Goal: Task Accomplishment & Management: Use online tool/utility

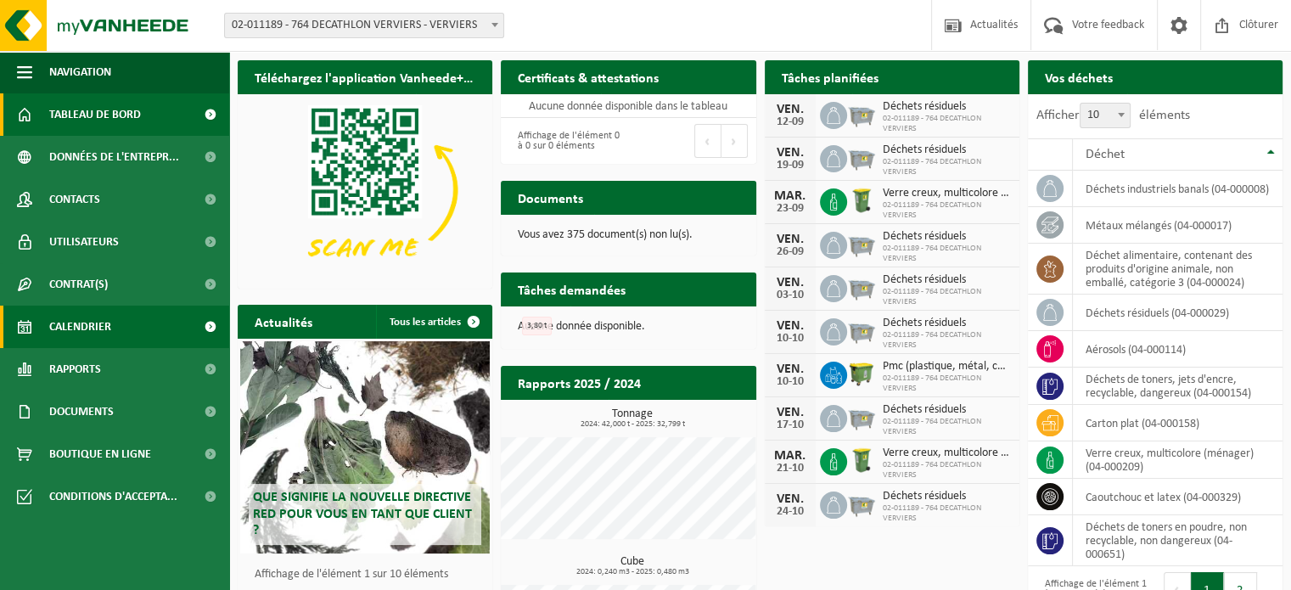
click at [127, 321] on link "Calendrier" at bounding box center [114, 327] width 229 height 42
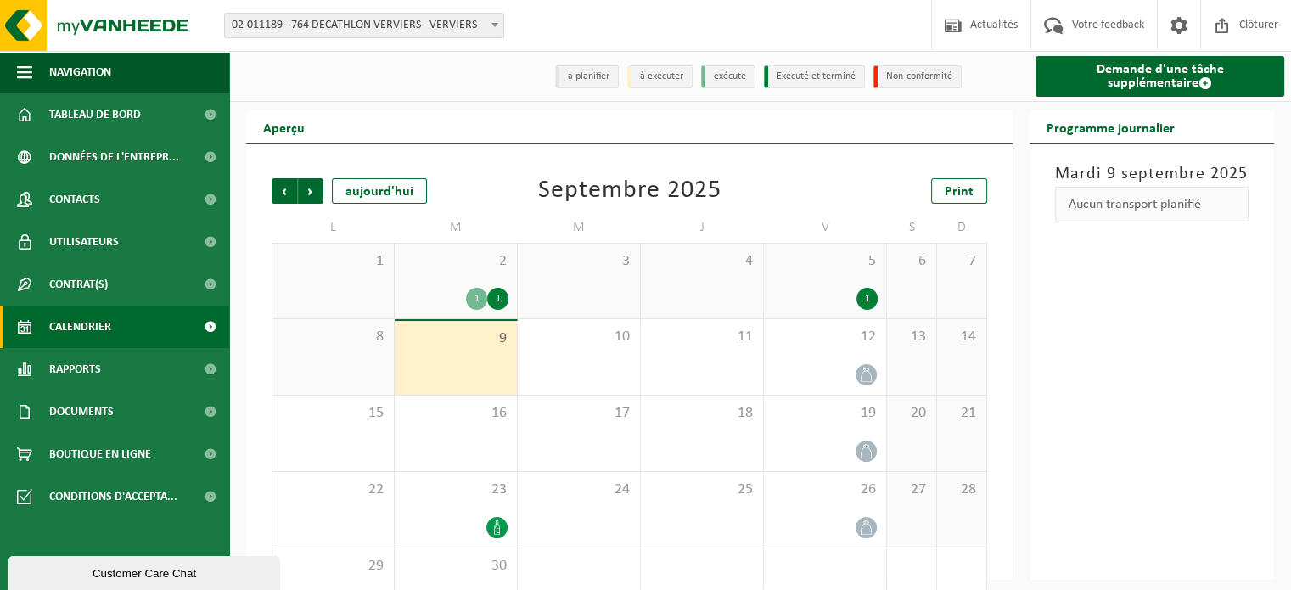
click at [862, 295] on div "1" at bounding box center [867, 299] width 21 height 22
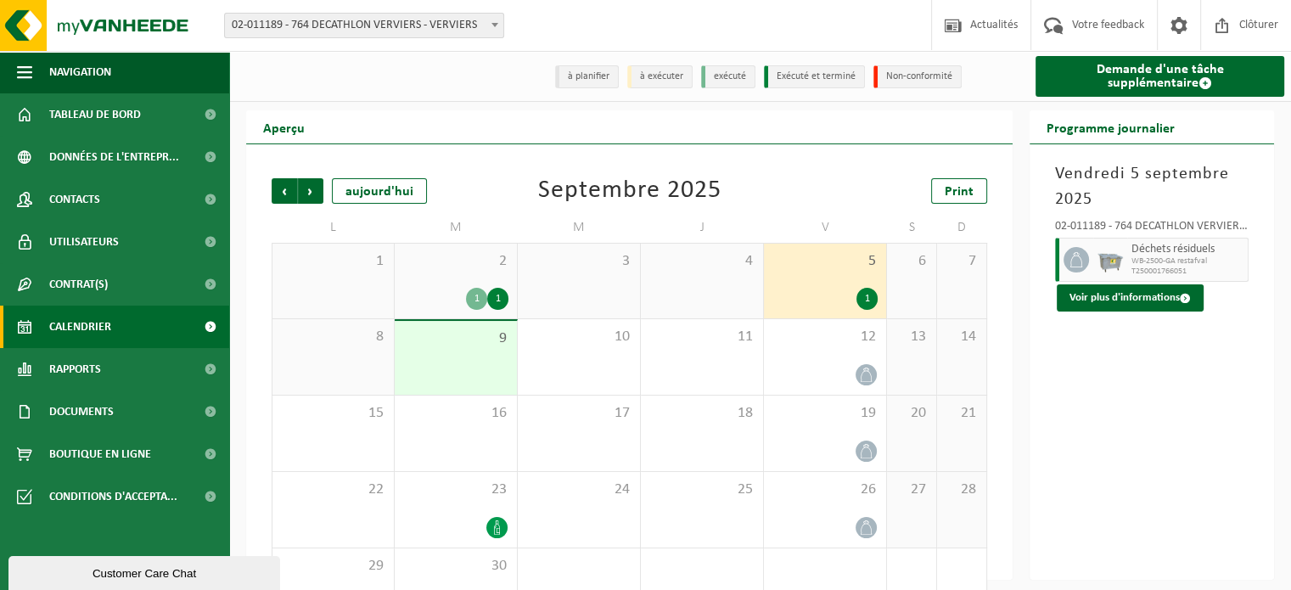
click at [503, 295] on div "1" at bounding box center [497, 299] width 21 height 22
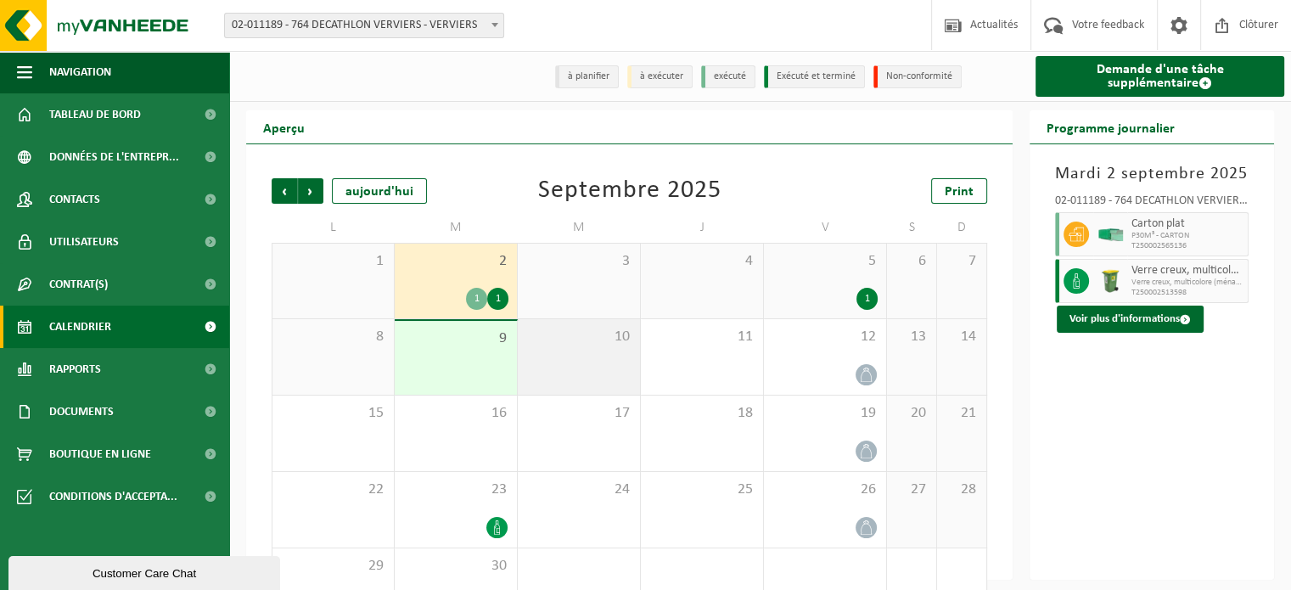
click at [520, 366] on div "10" at bounding box center [579, 357] width 122 height 76
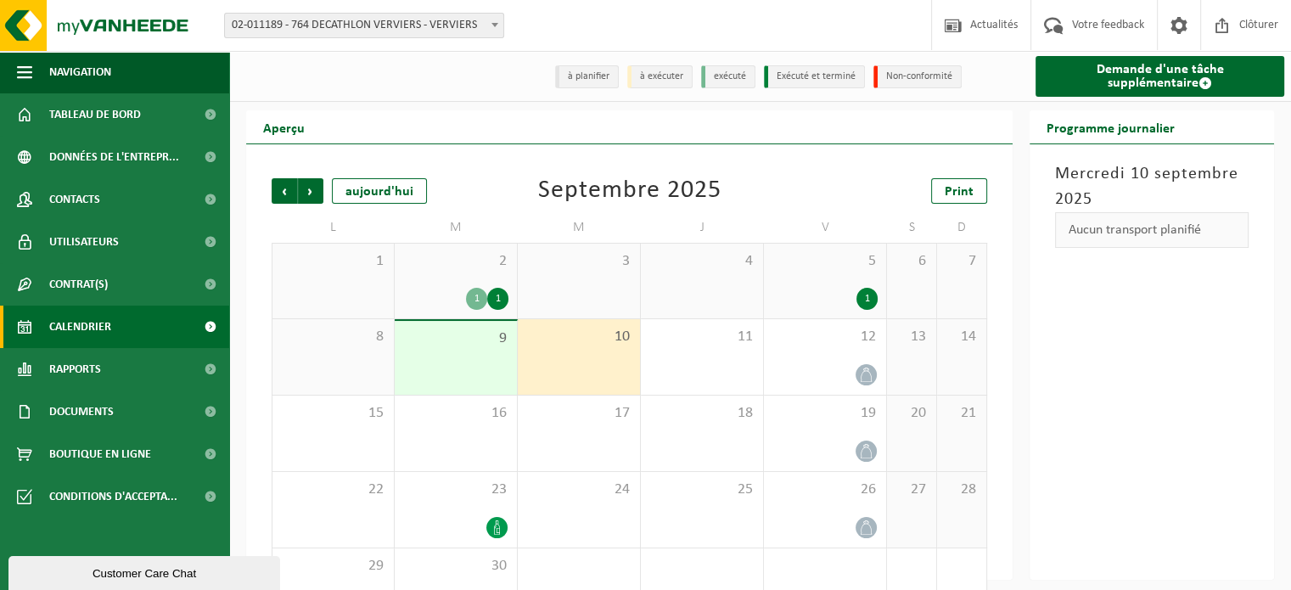
click at [448, 345] on span "9" at bounding box center [455, 338] width 105 height 19
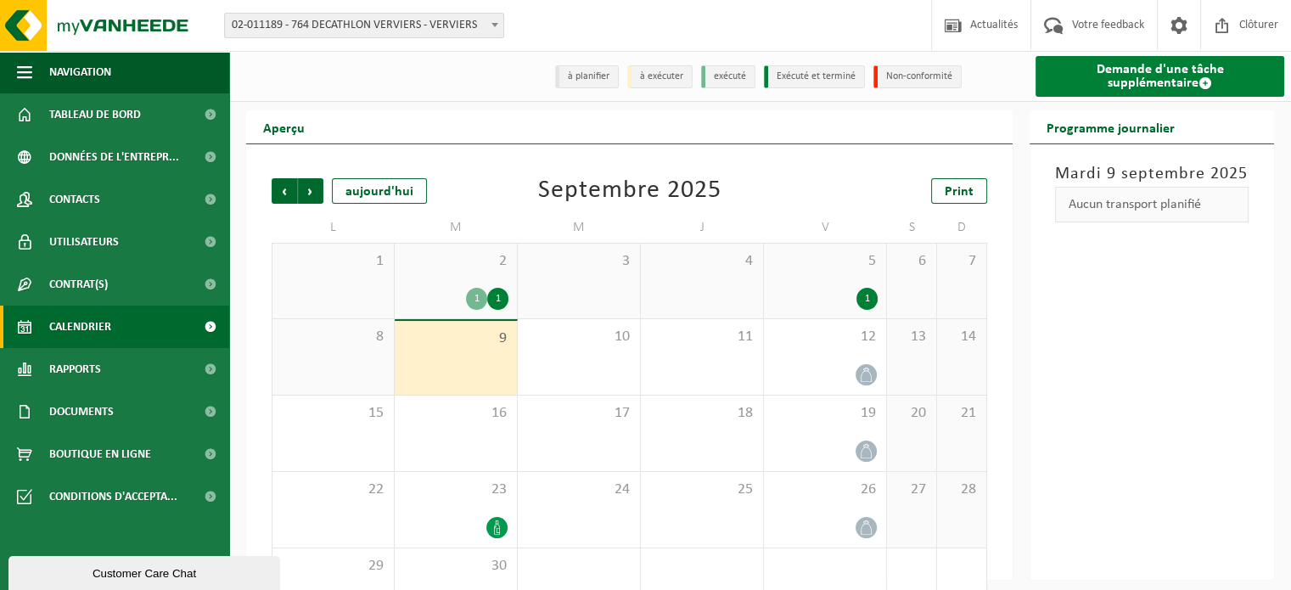
click at [1212, 72] on link "Demande d'une tâche supplémentaire" at bounding box center [1160, 76] width 249 height 41
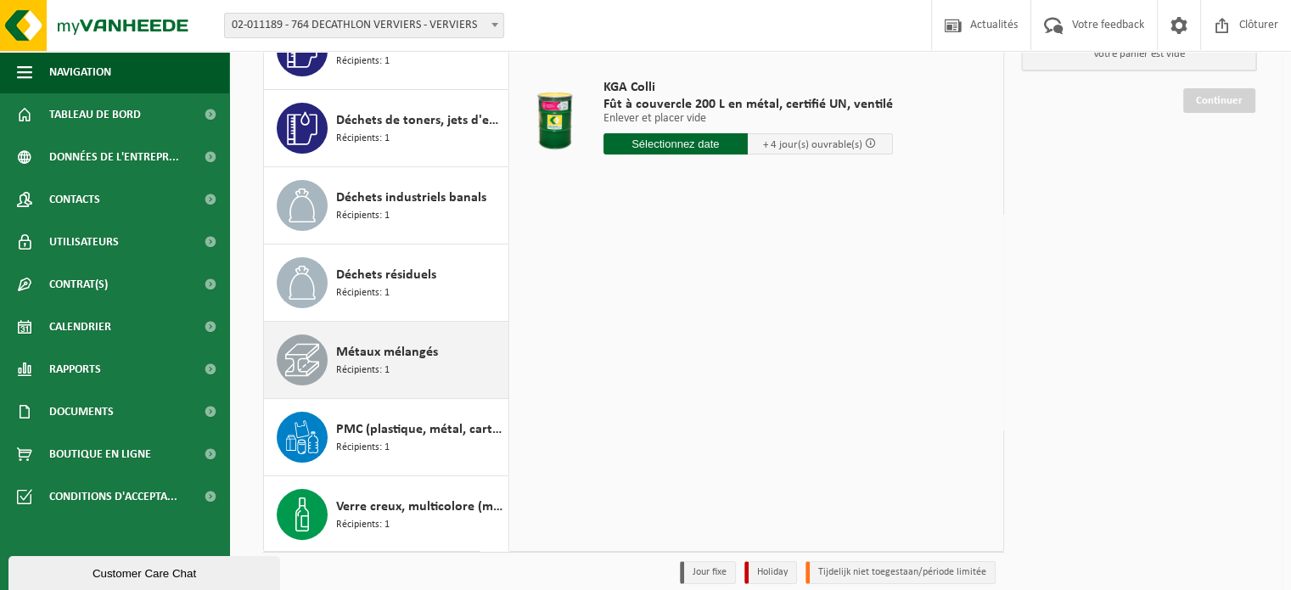
scroll to position [169, 0]
click at [414, 351] on span "Métaux mélangés" at bounding box center [387, 351] width 102 height 20
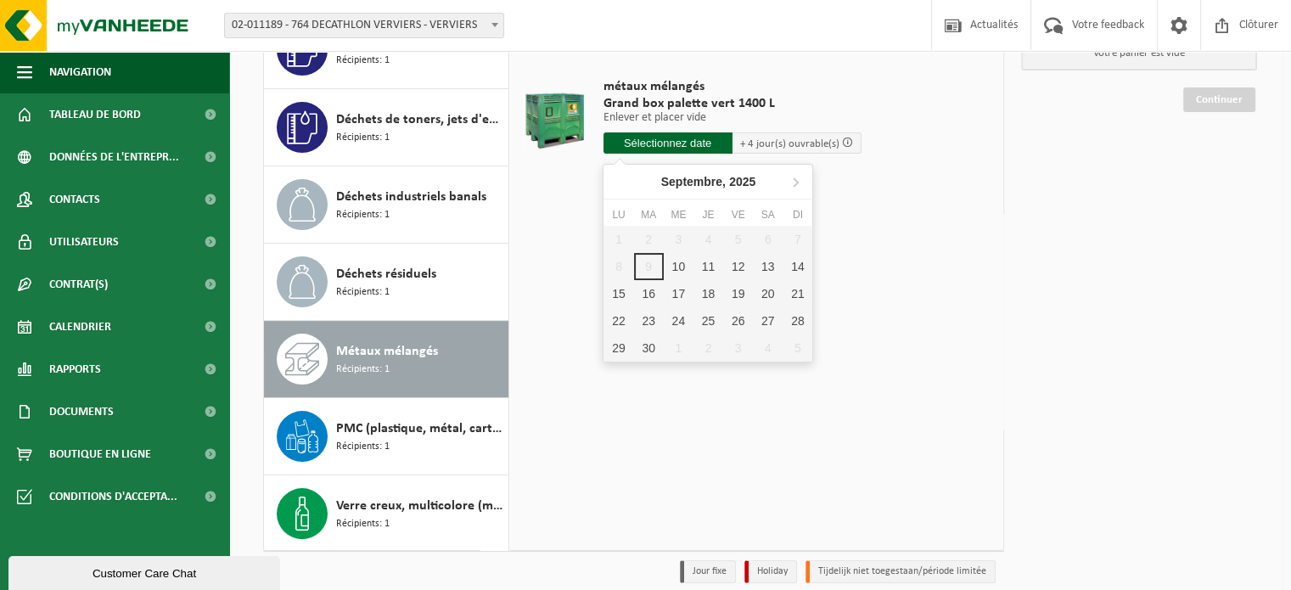
click at [693, 138] on input "text" at bounding box center [668, 142] width 129 height 21
click at [680, 258] on div "10" at bounding box center [679, 266] width 30 height 27
type input "à partir de 2025-09-10"
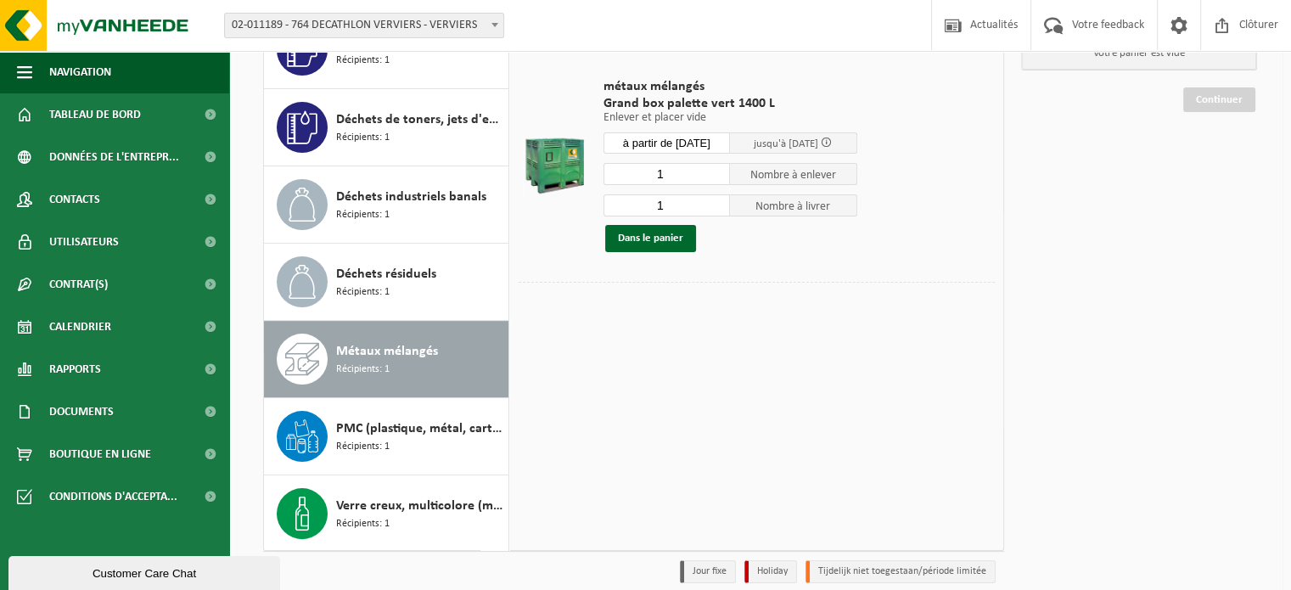
scroll to position [0, 0]
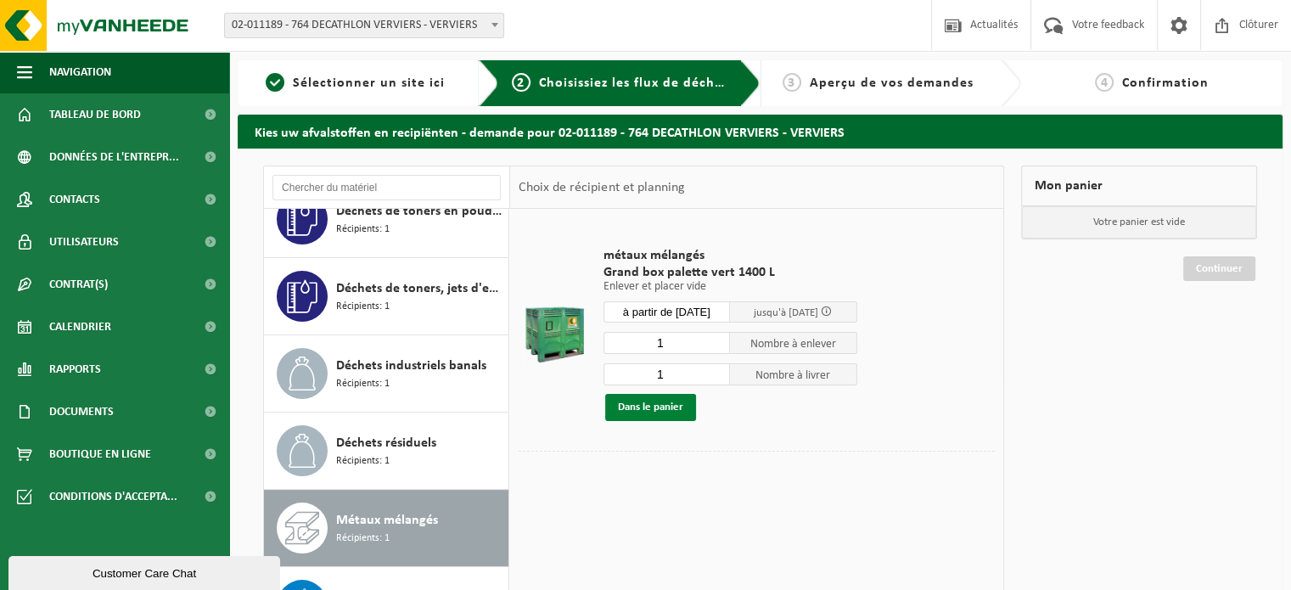
click at [662, 396] on button "Dans le panier" at bounding box center [650, 407] width 91 height 27
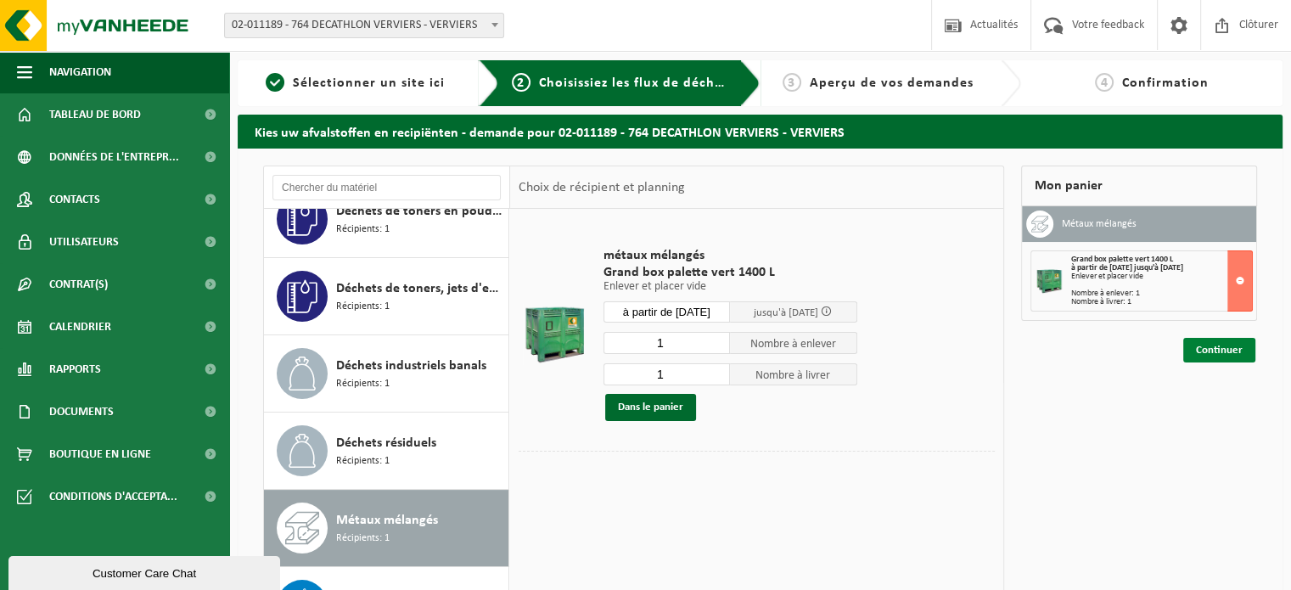
click at [1222, 340] on link "Continuer" at bounding box center [1219, 350] width 72 height 25
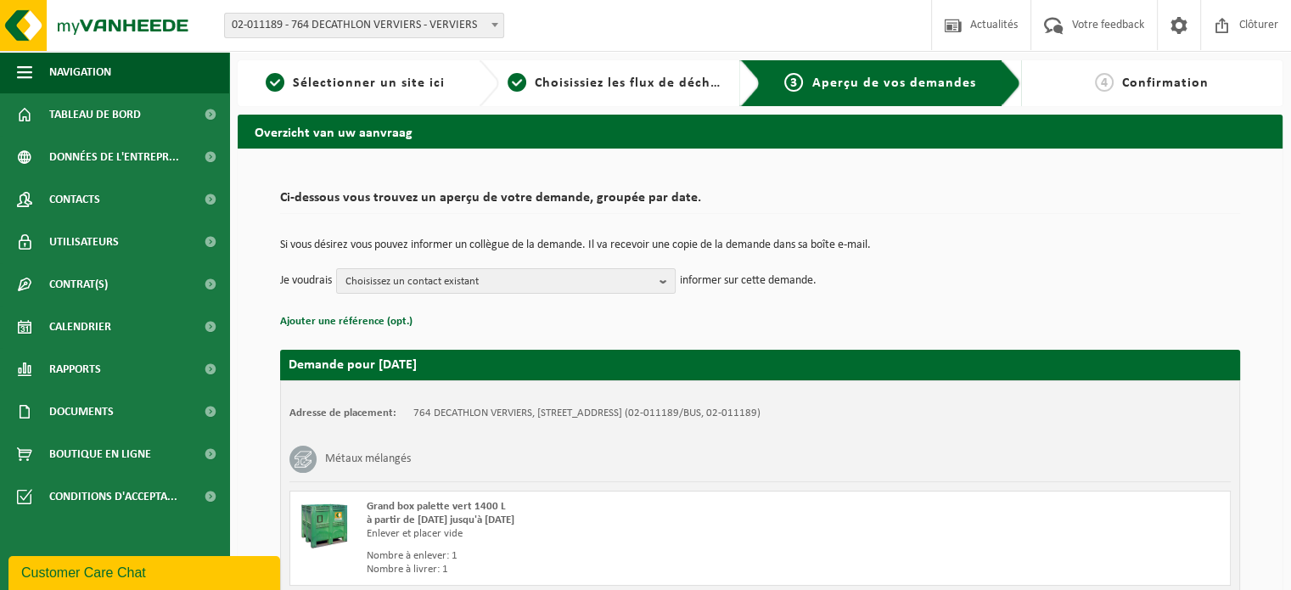
scroll to position [150, 0]
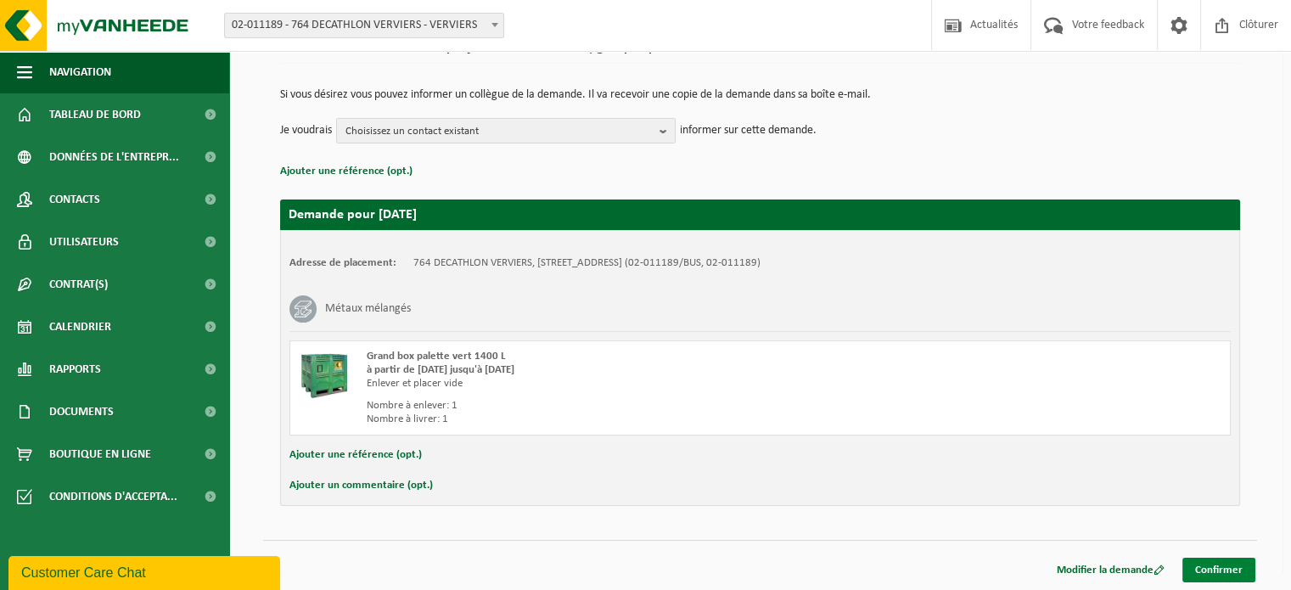
click at [1210, 562] on link "Confirmer" at bounding box center [1219, 570] width 73 height 25
